Goal: Contribute content: Contribute content

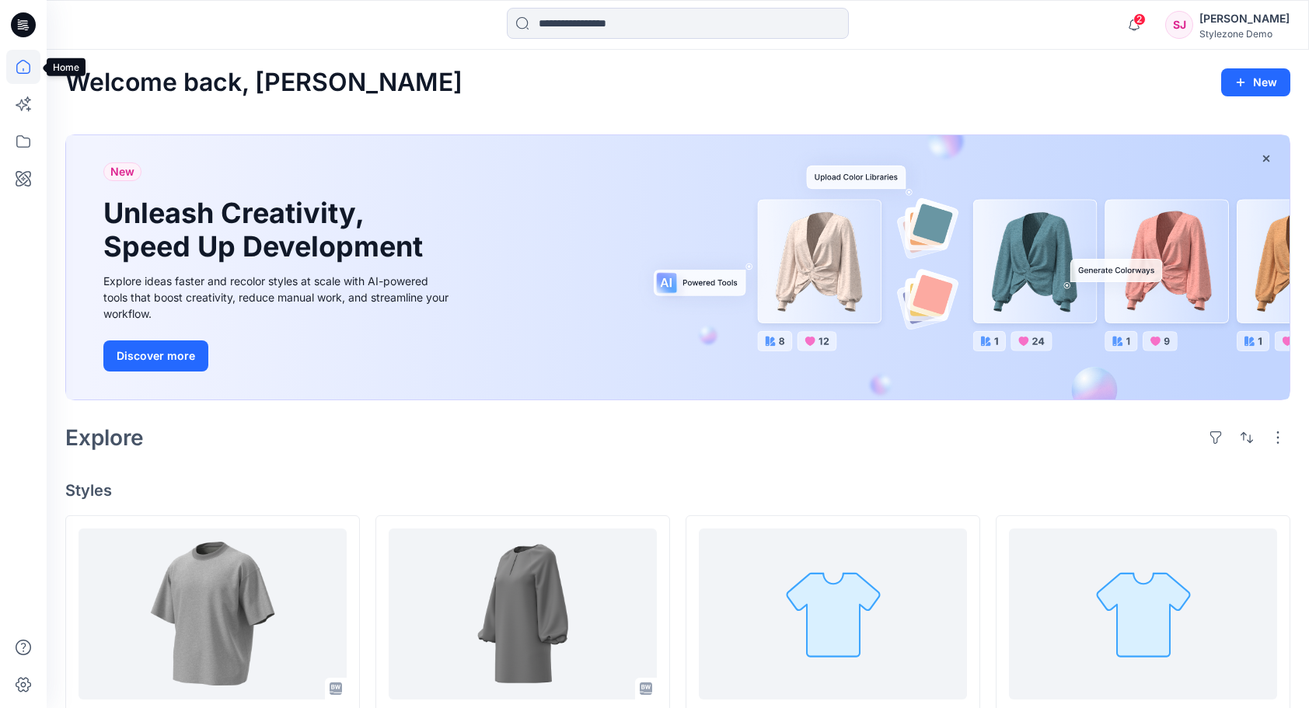
click at [19, 69] on icon at bounding box center [23, 67] width 34 height 34
click at [1233, 31] on div "Stylezone Demo" at bounding box center [1244, 34] width 90 height 12
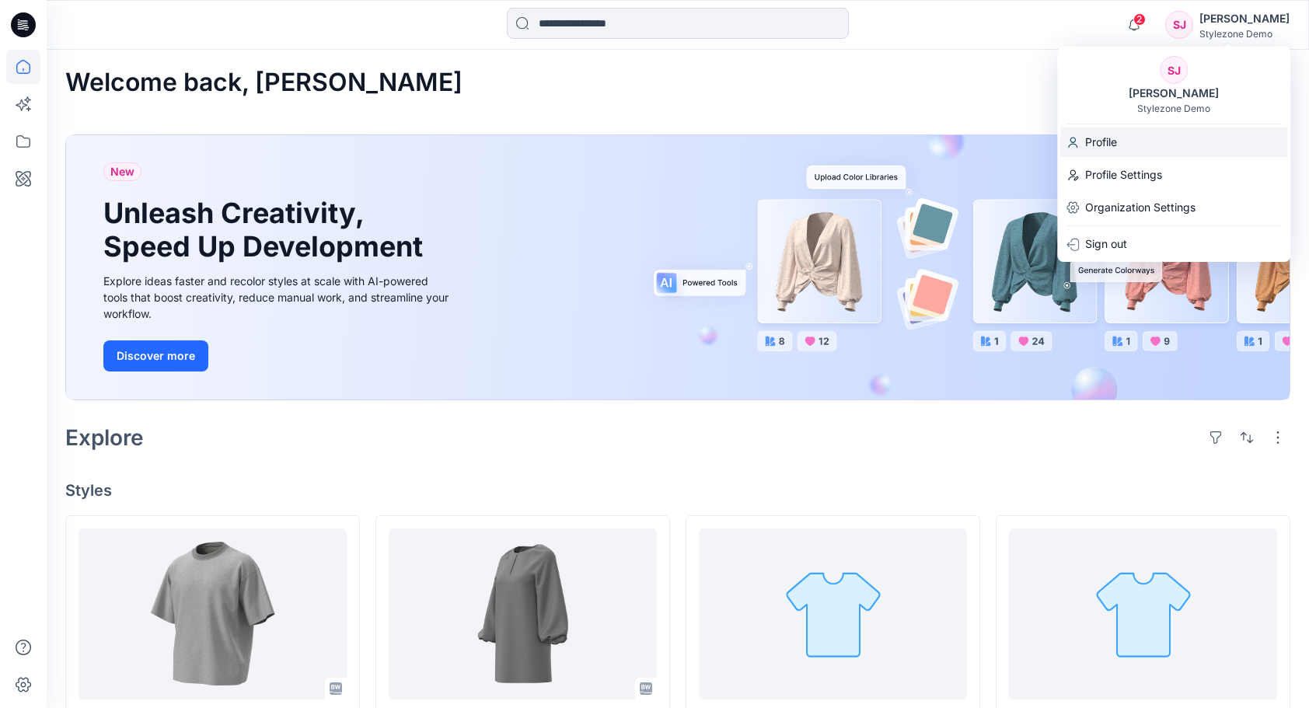
click at [1122, 136] on div "Profile" at bounding box center [1173, 142] width 227 height 30
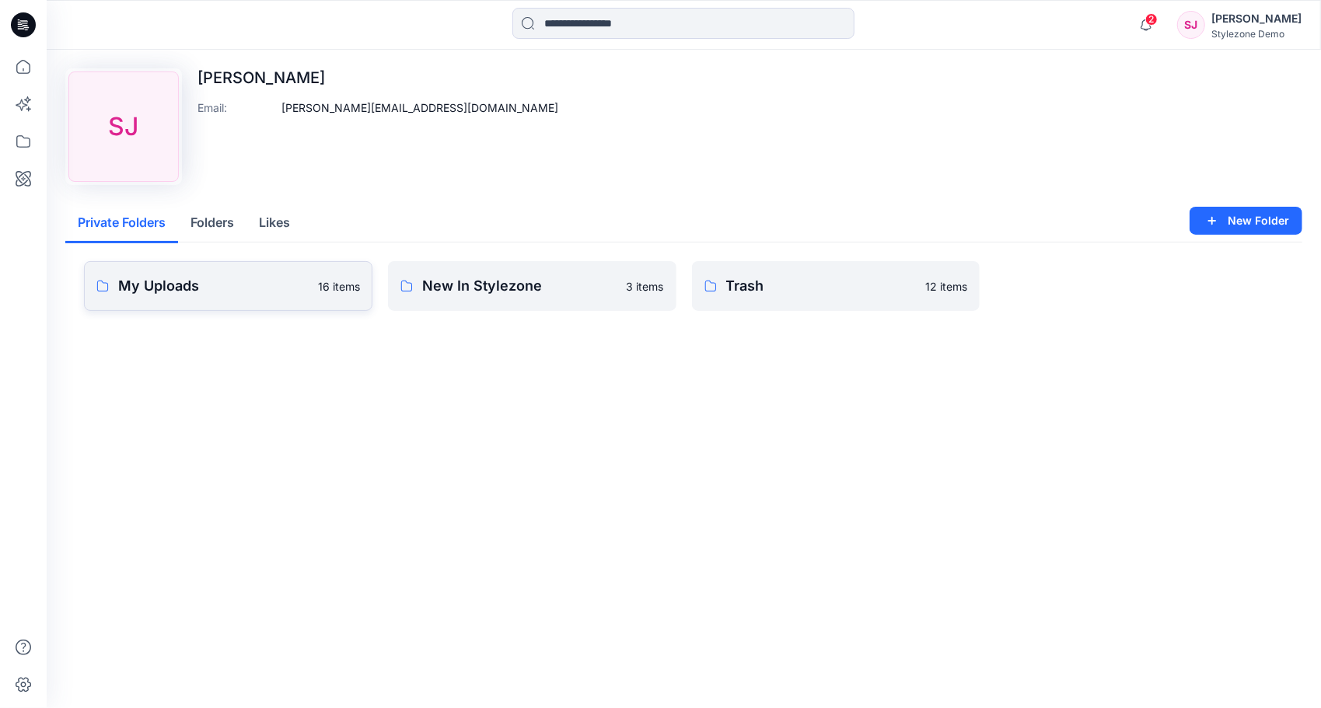
click at [280, 284] on p "My Uploads" at bounding box center [213, 286] width 190 height 22
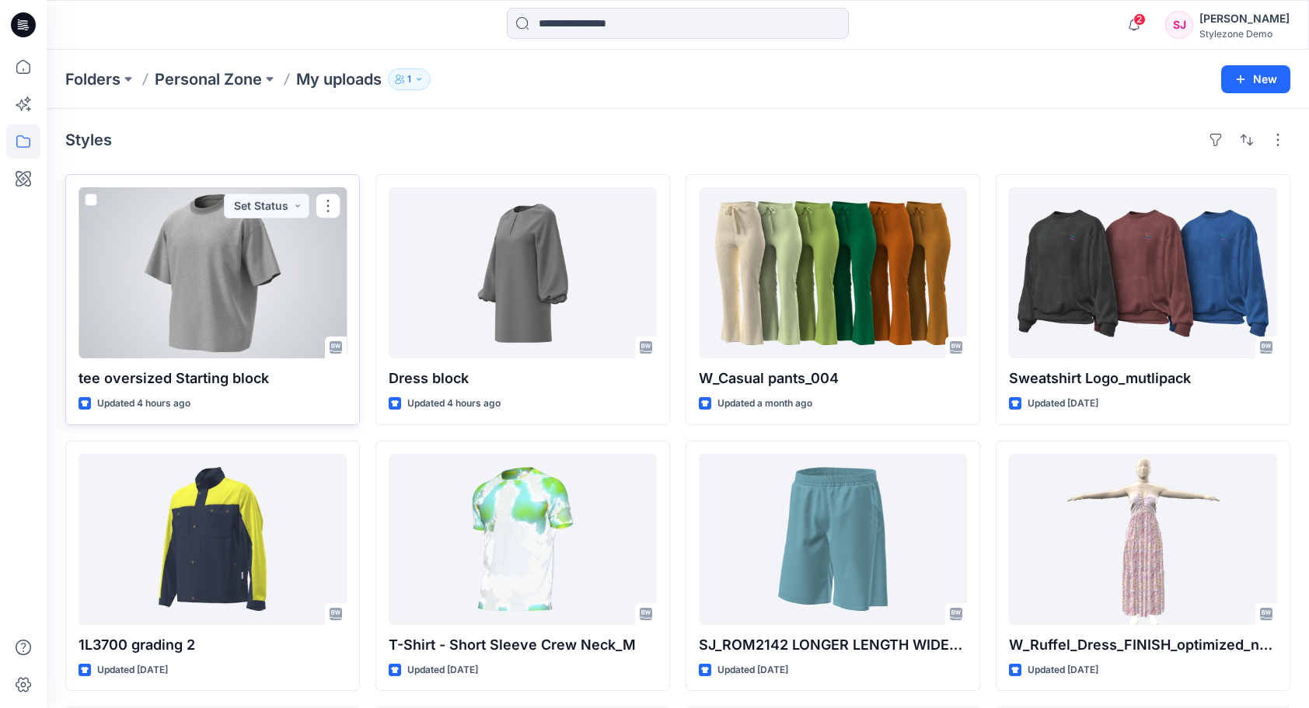
click at [92, 197] on span at bounding box center [91, 200] width 12 height 12
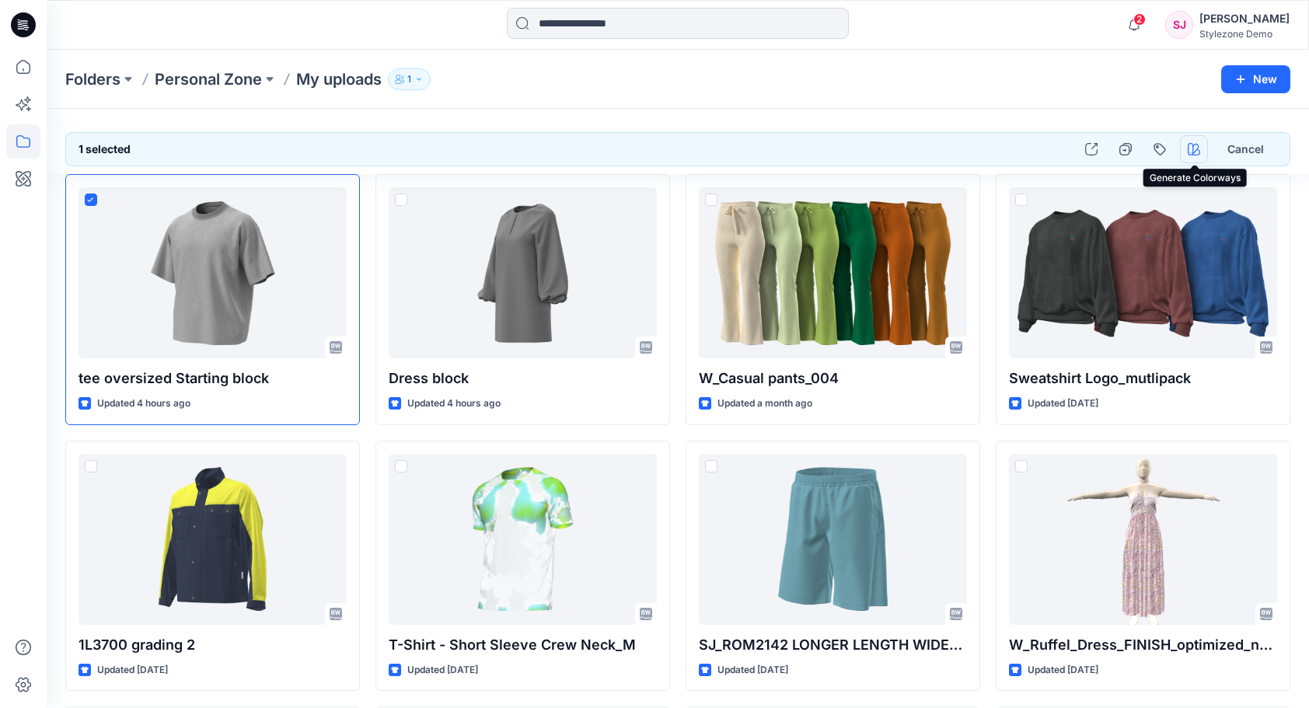
click at [1195, 148] on icon "button" at bounding box center [1194, 149] width 12 height 12
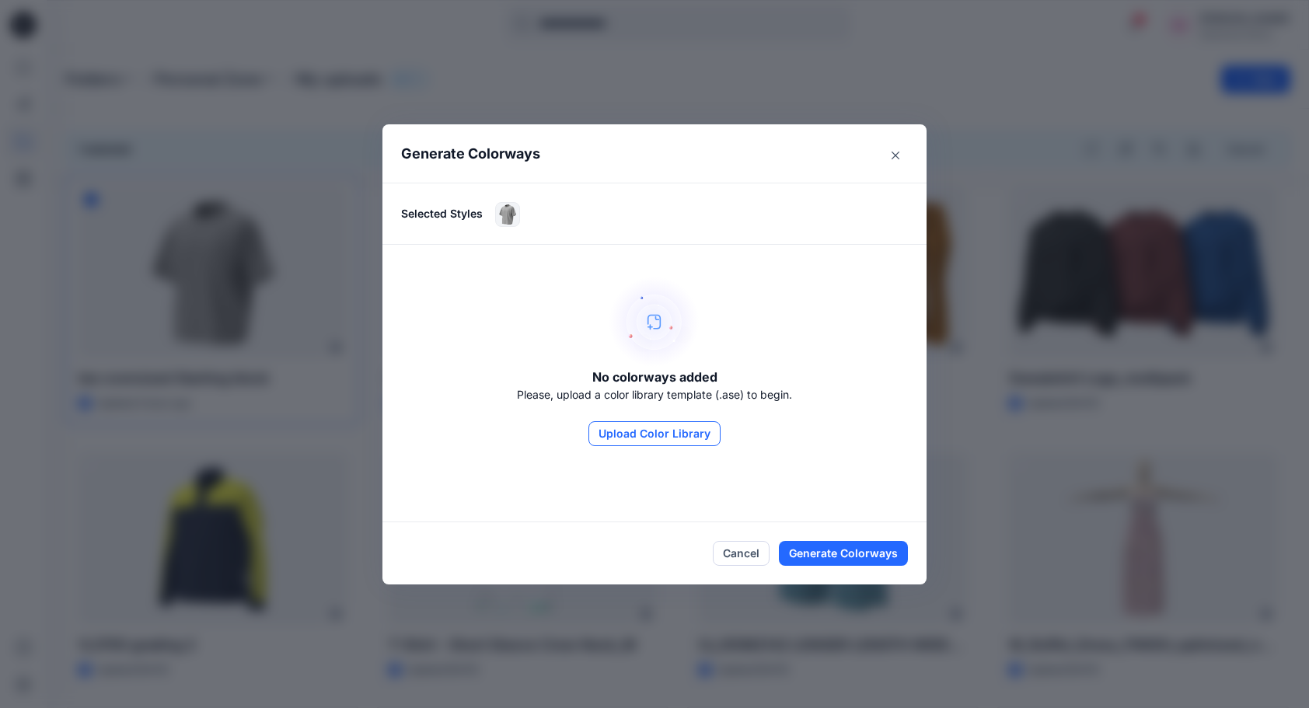
click at [684, 426] on button "Upload Color Library" at bounding box center [654, 433] width 132 height 25
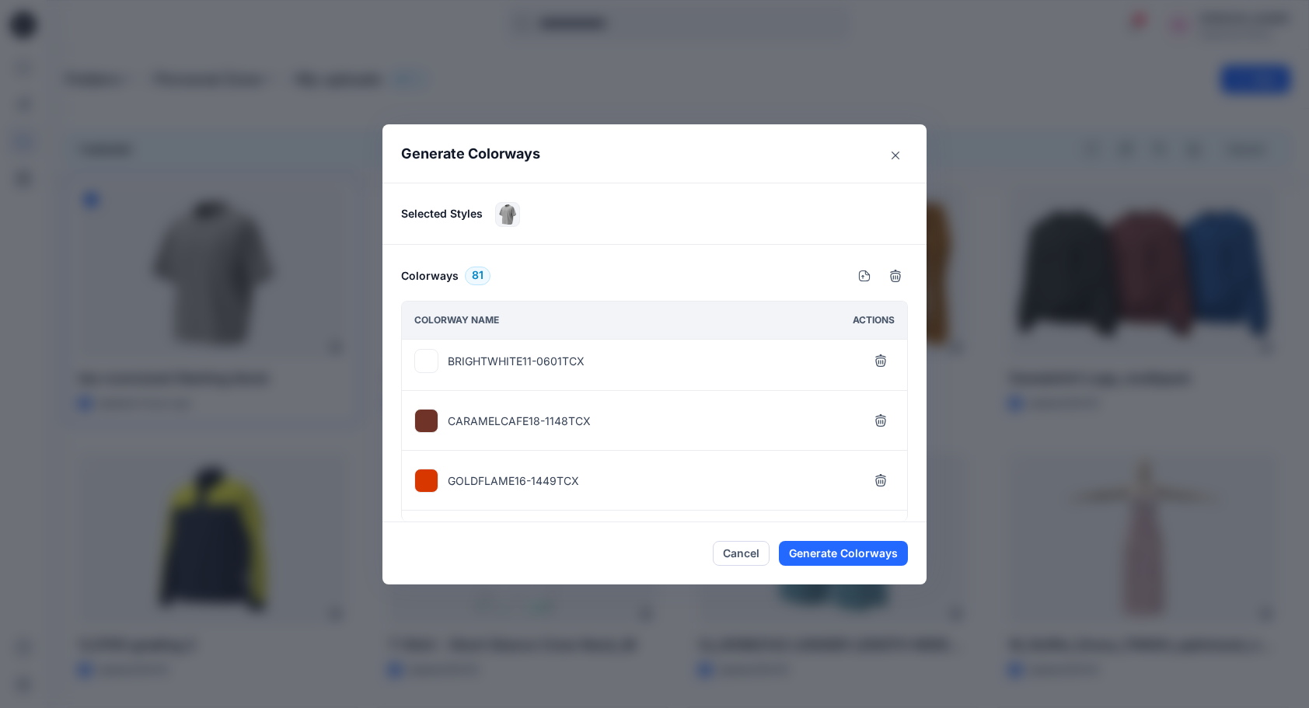
scroll to position [2882, 0]
click at [905, 152] on button "Close" at bounding box center [895, 155] width 25 height 25
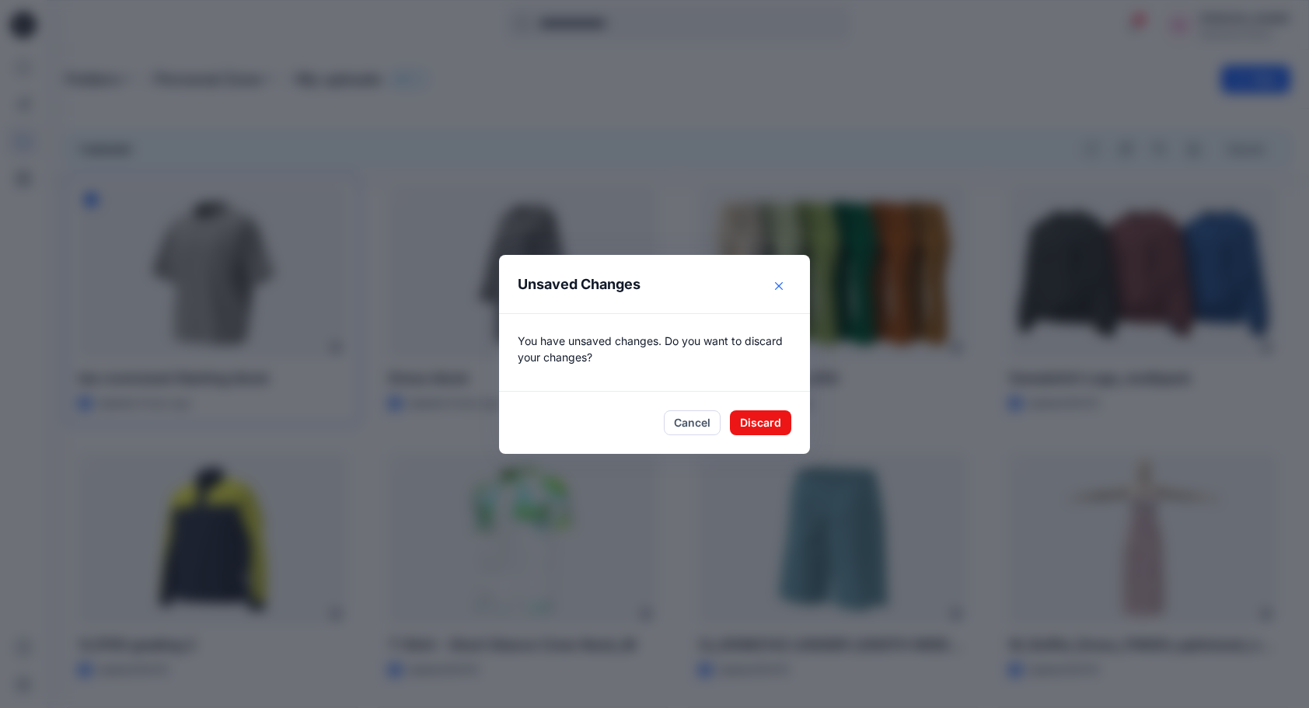
click at [780, 286] on button "Close" at bounding box center [778, 286] width 25 height 25
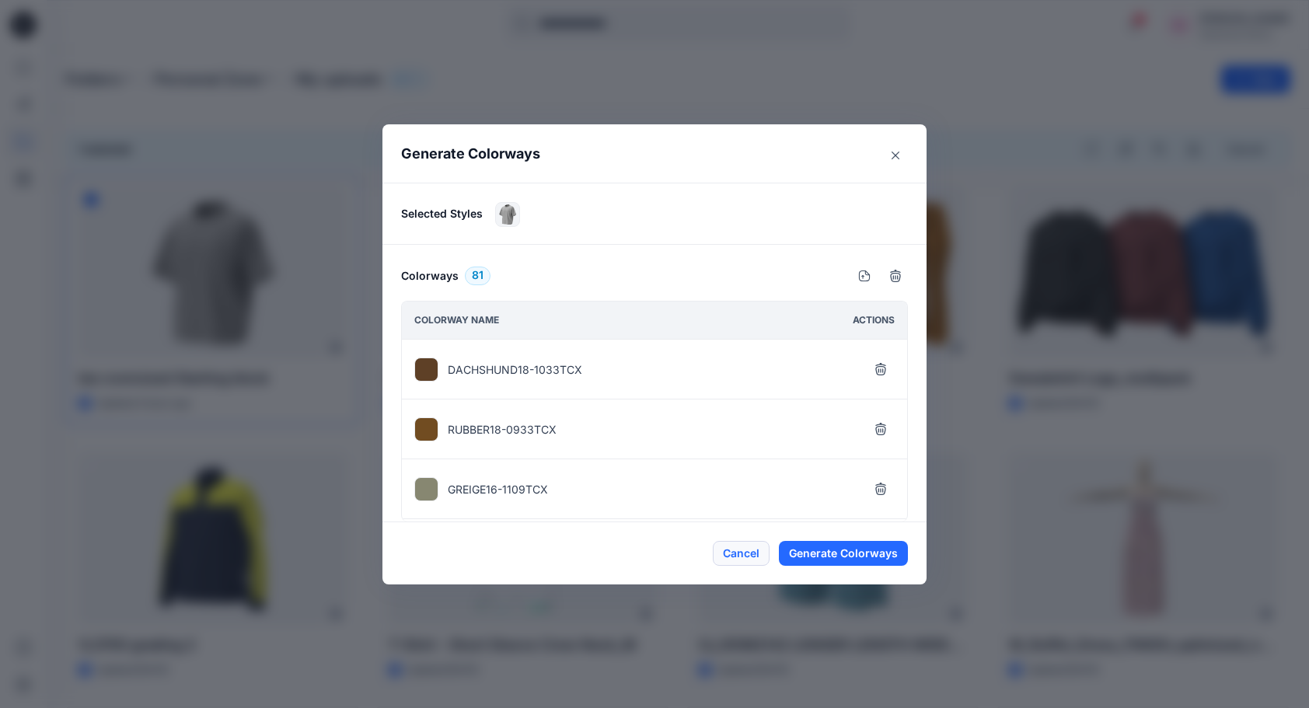
click at [745, 557] on button "Cancel" at bounding box center [741, 553] width 57 height 25
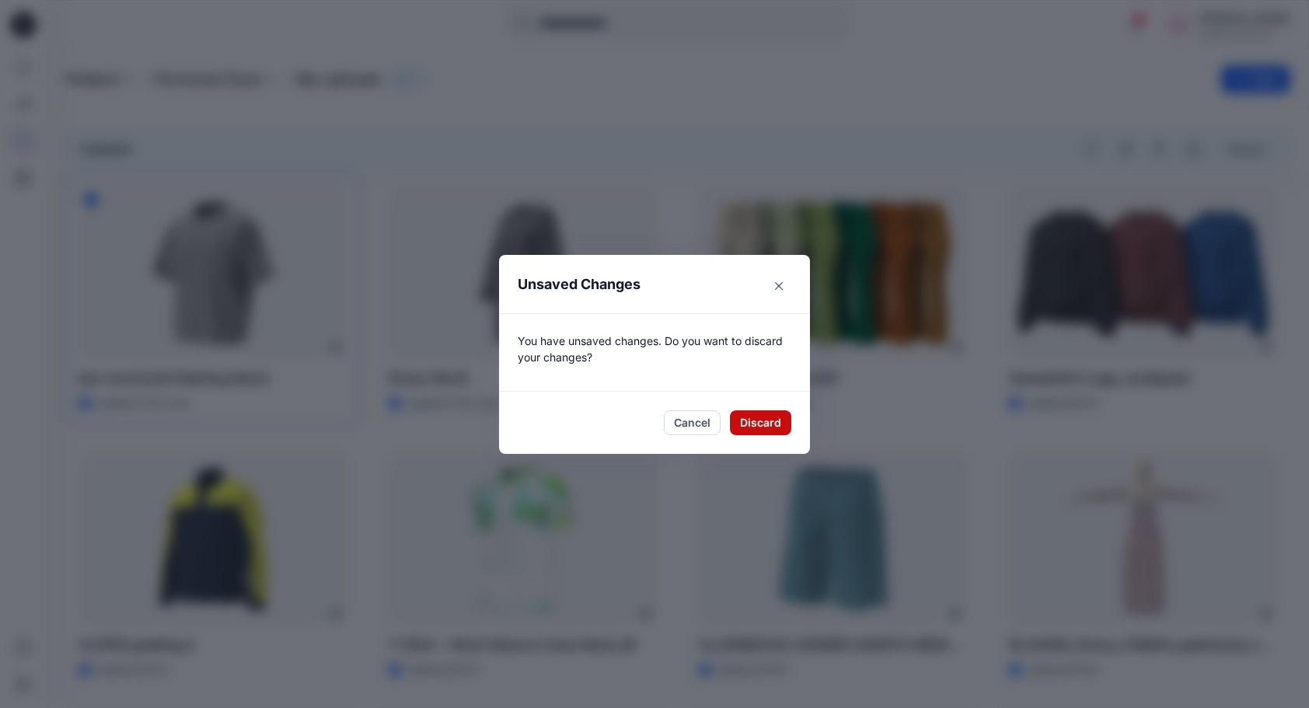
click at [756, 420] on button "Discard" at bounding box center [760, 422] width 61 height 25
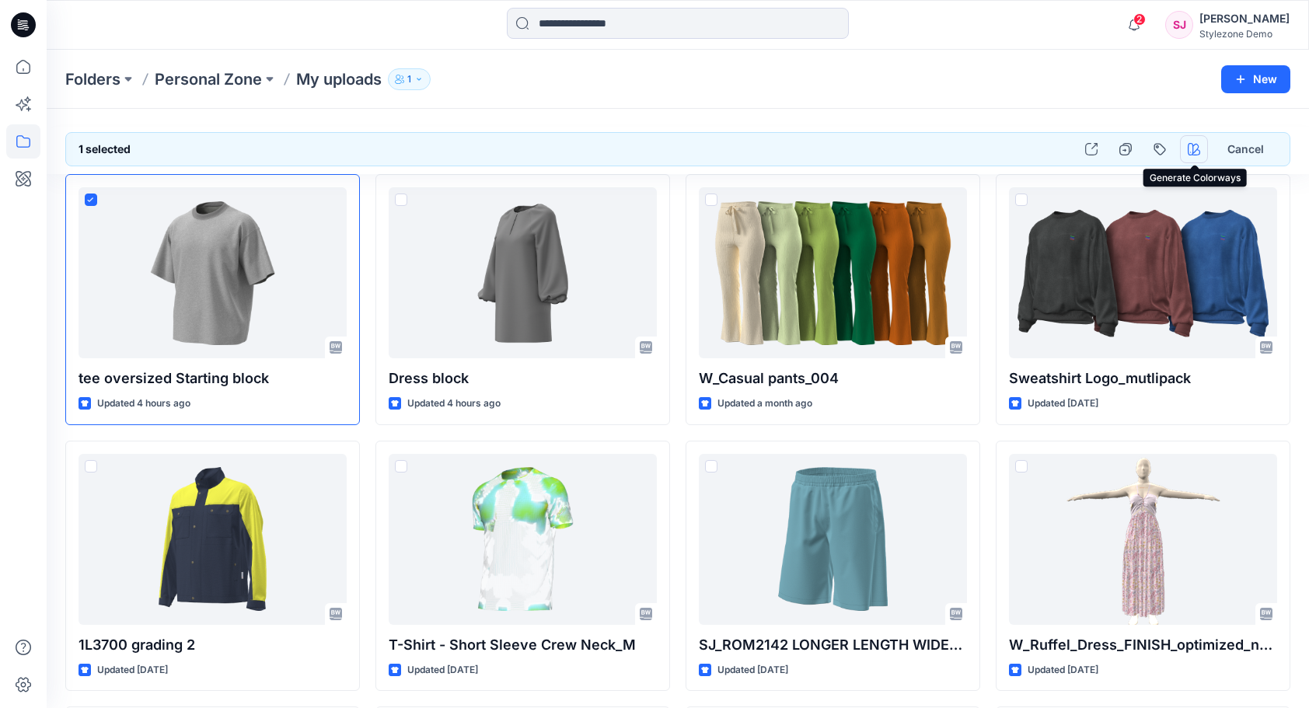
click at [1194, 155] on button "button" at bounding box center [1194, 149] width 28 height 28
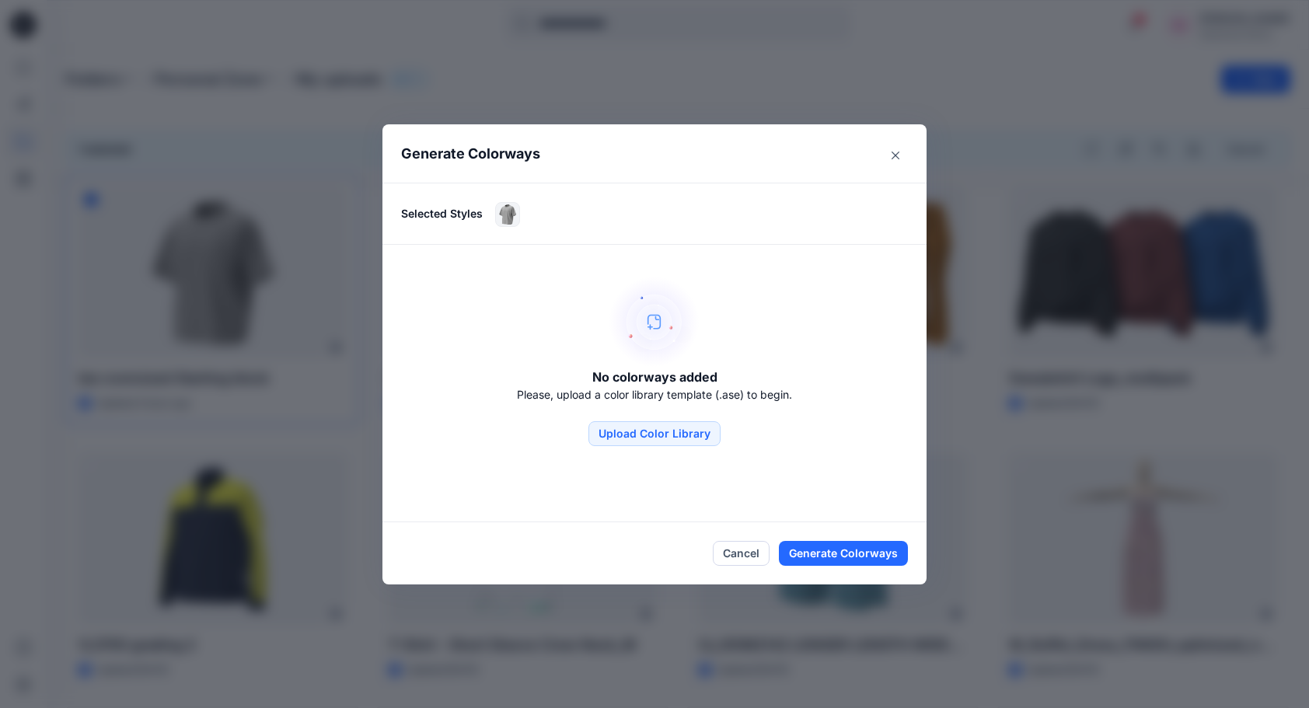
click at [795, 648] on div "Generate Colorways Selected Styles No colorways added Please, upload a color li…" at bounding box center [654, 354] width 1309 height 708
click at [693, 441] on button "Upload Color Library" at bounding box center [654, 433] width 132 height 25
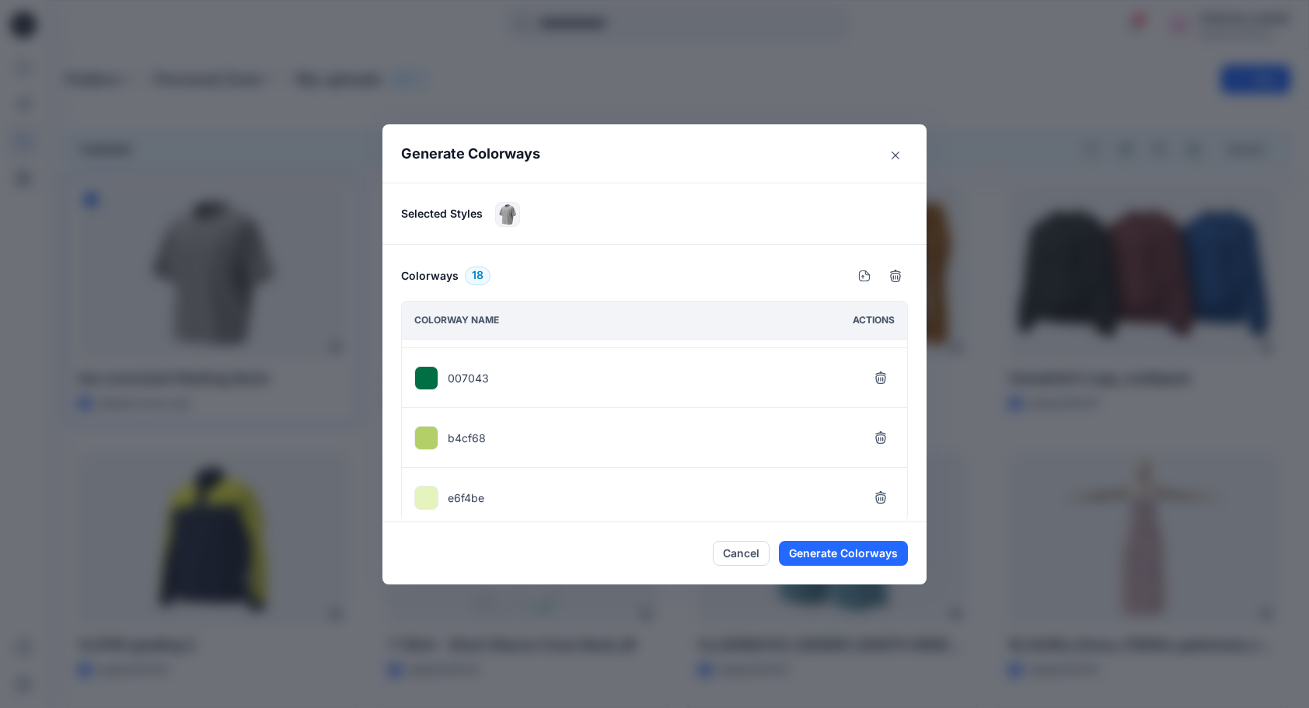
scroll to position [881, 0]
click at [901, 149] on button "Close" at bounding box center [895, 155] width 25 height 25
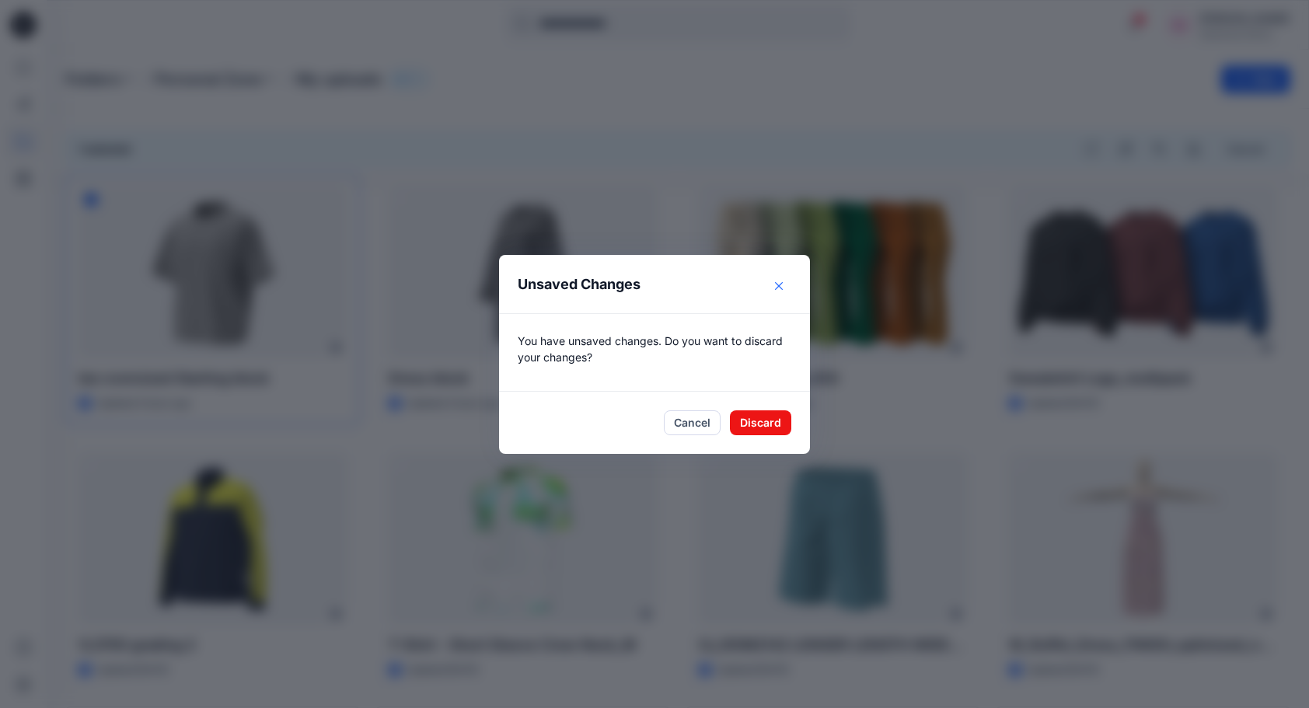
click at [783, 281] on button "Close" at bounding box center [778, 286] width 25 height 25
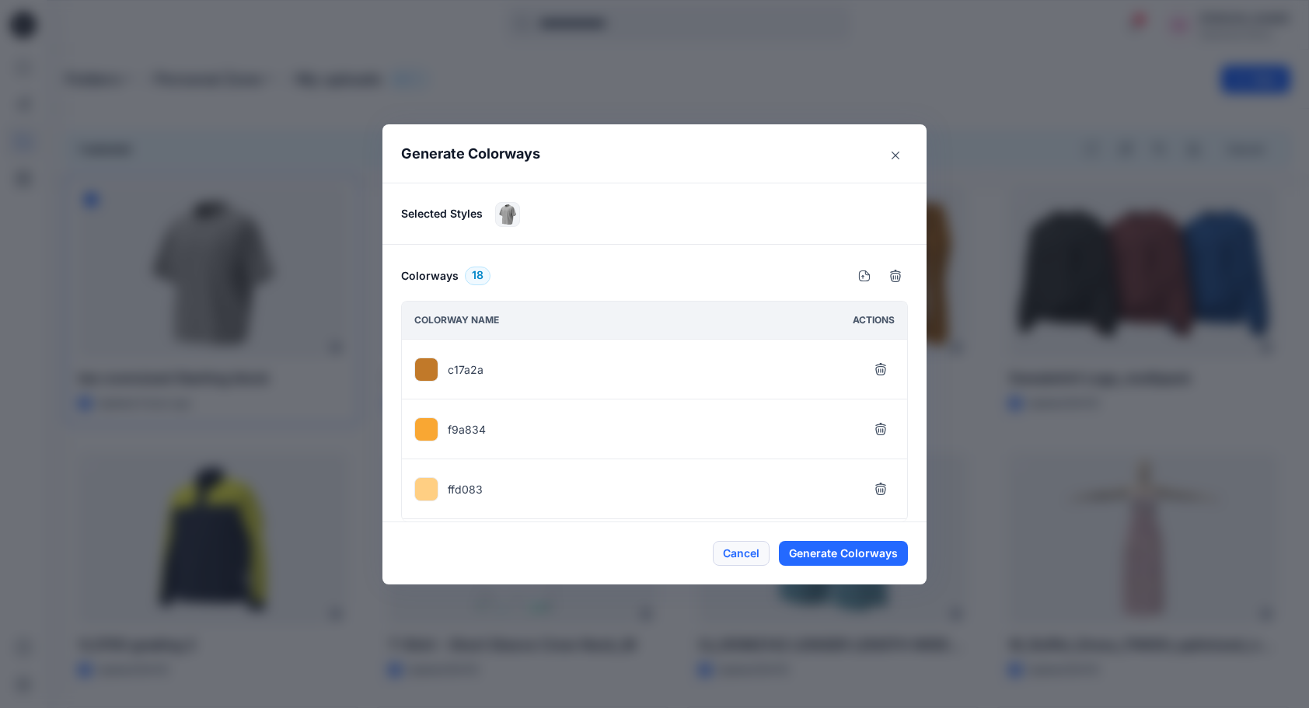
click at [732, 556] on button "Cancel" at bounding box center [741, 553] width 57 height 25
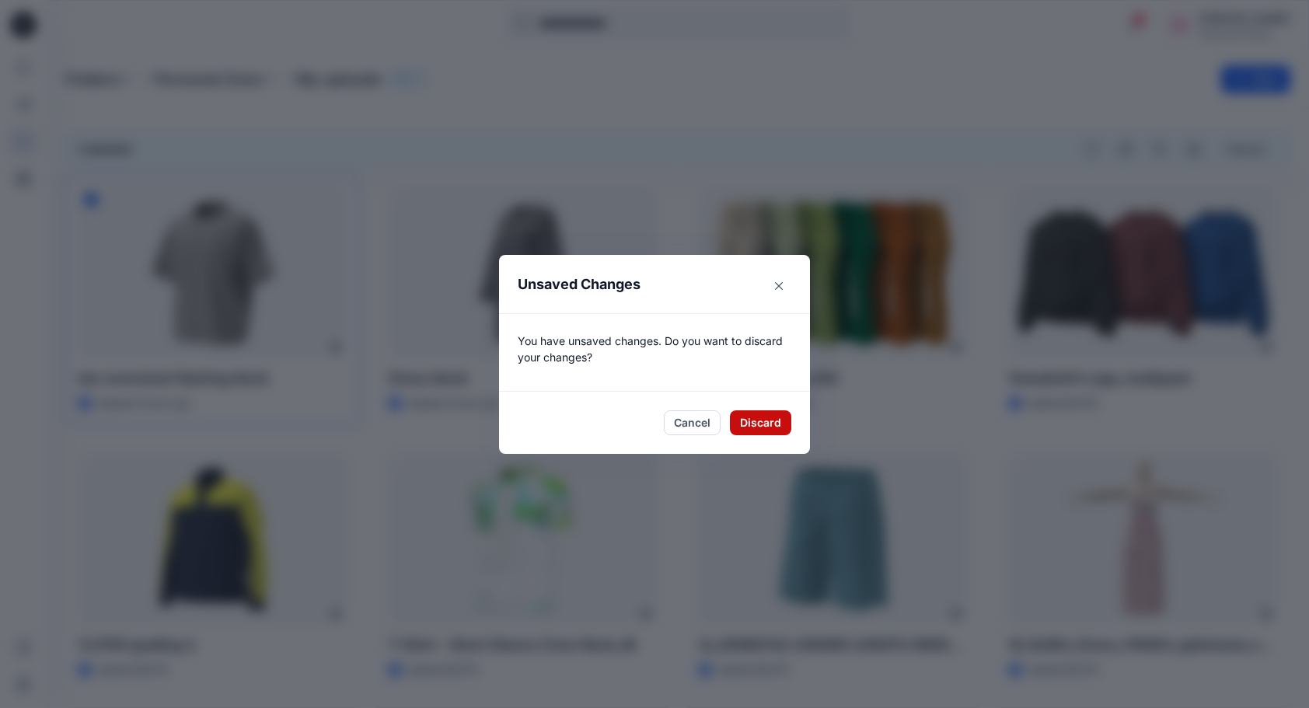
click at [759, 421] on button "Discard" at bounding box center [760, 422] width 61 height 25
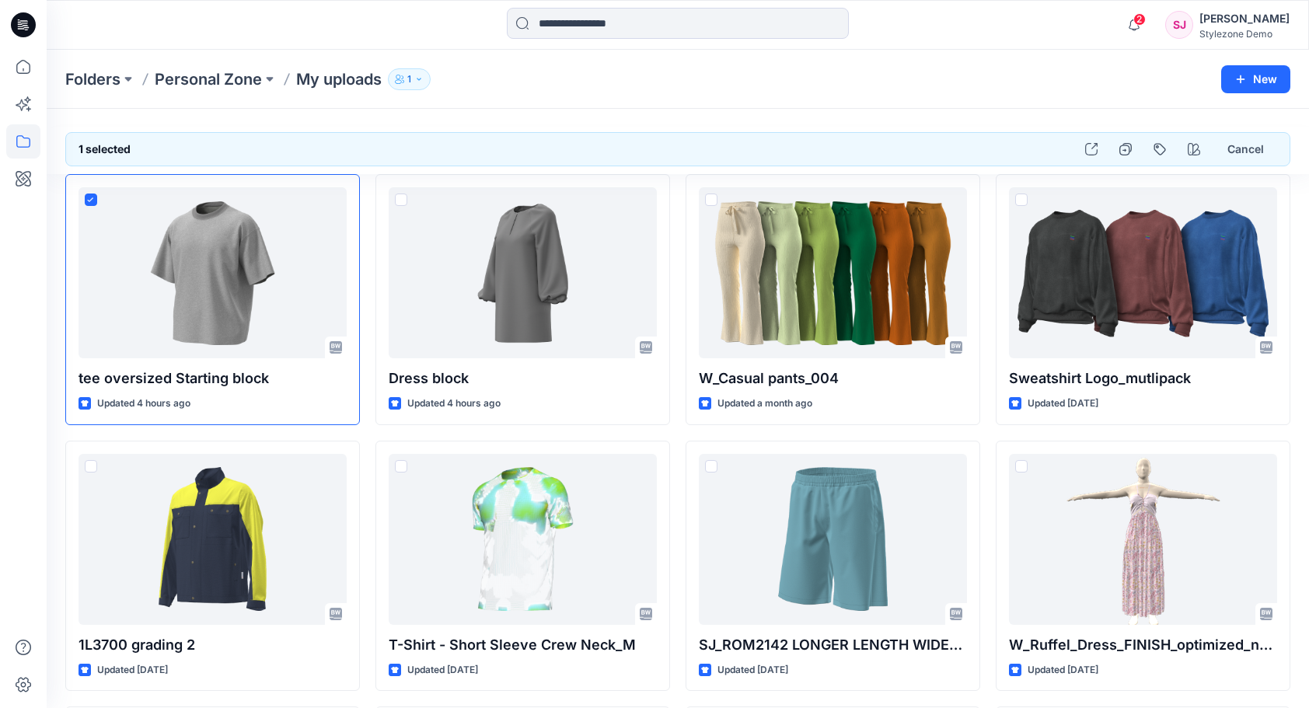
click at [737, 103] on div "Folders Personal Zone My uploads 1 New" at bounding box center [678, 79] width 1262 height 59
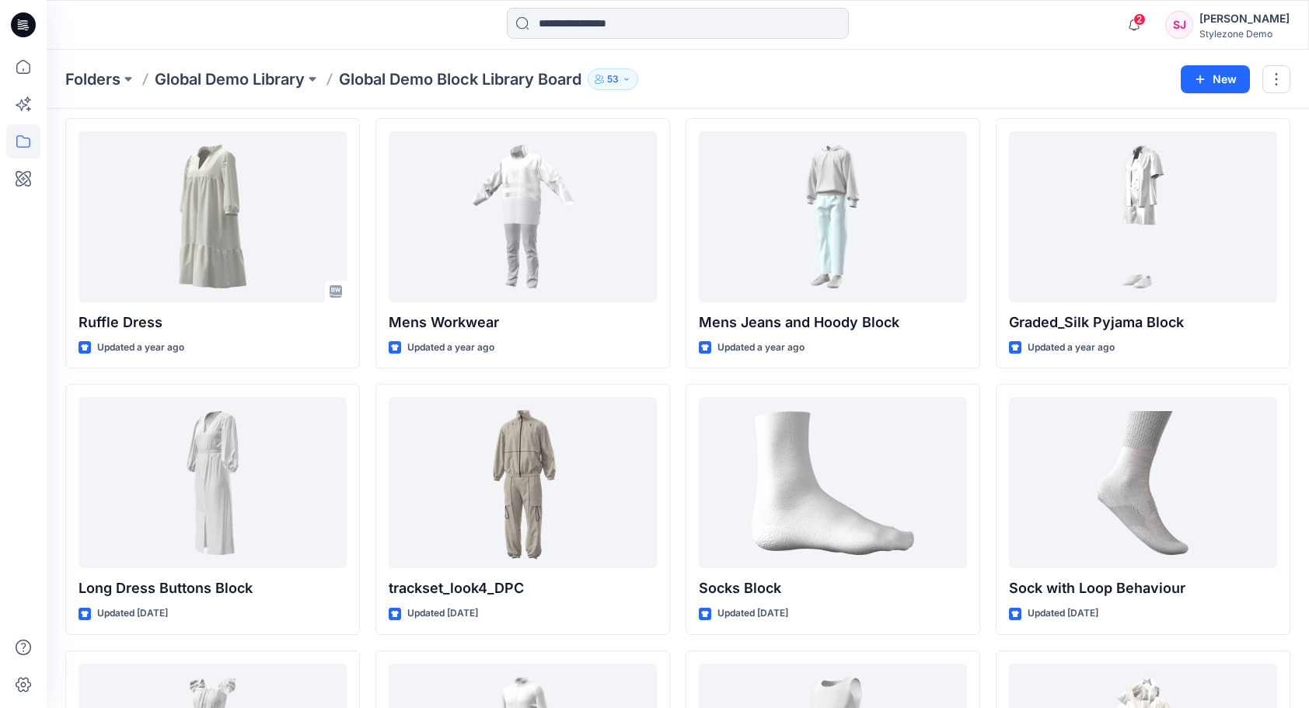
scroll to position [1921, 0]
